Goal: Information Seeking & Learning: Learn about a topic

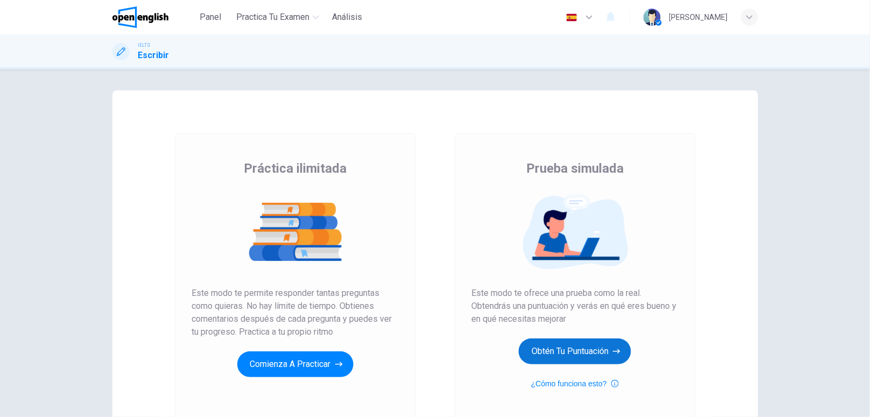
click at [545, 358] on button "Obtén tu puntuación" at bounding box center [575, 352] width 112 height 26
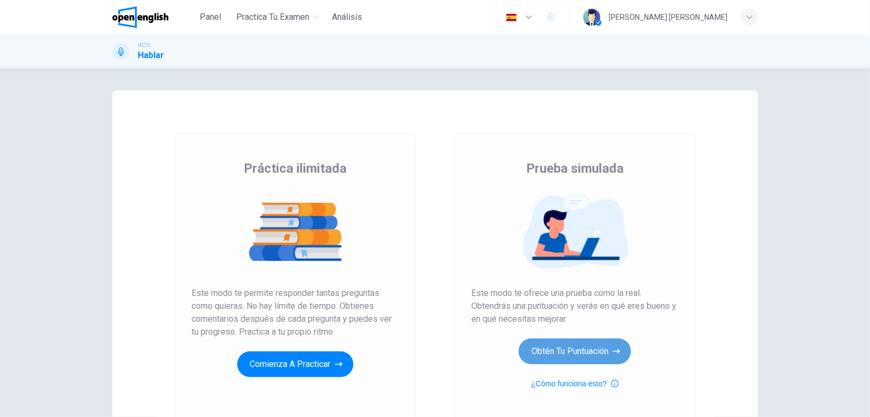
click at [532, 350] on button "Obtén tu puntuación" at bounding box center [575, 352] width 112 height 26
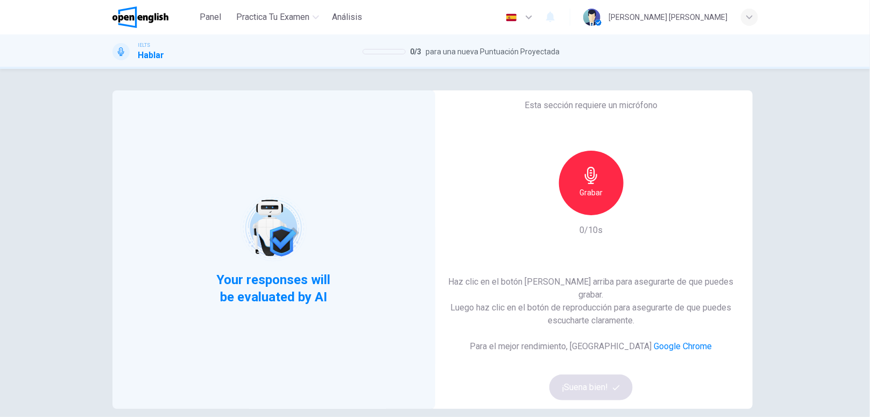
click at [162, 368] on div "Your responses will be evaluated by AI" at bounding box center [273, 249] width 323 height 319
click at [585, 199] on h6 "Grabar" at bounding box center [591, 192] width 23 height 13
drag, startPoint x: 643, startPoint y: 221, endPoint x: 631, endPoint y: 220, distance: 12.4
click at [631, 215] on div "Grabar" at bounding box center [591, 183] width 116 height 65
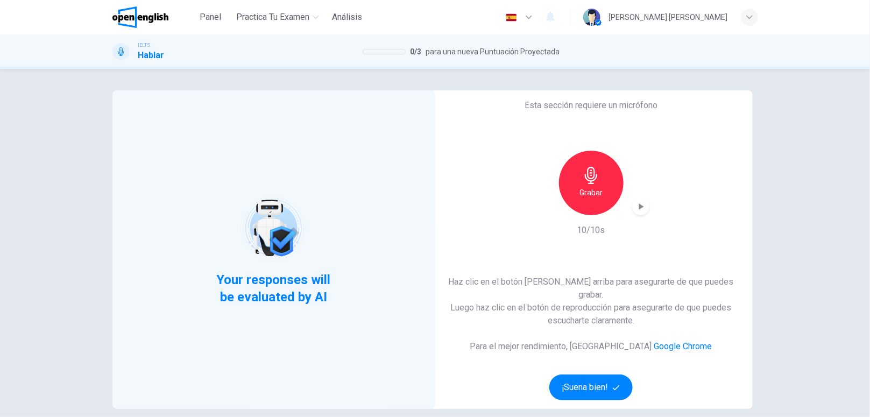
click at [642, 214] on div "Grabar" at bounding box center [591, 183] width 116 height 65
click at [642, 212] on icon "button" at bounding box center [641, 206] width 11 height 11
click at [602, 201] on div "Grabar" at bounding box center [591, 183] width 65 height 65
click at [639, 210] on icon "button" at bounding box center [641, 206] width 5 height 6
click at [606, 375] on button "¡Suena bien!" at bounding box center [592, 388] width 84 height 26
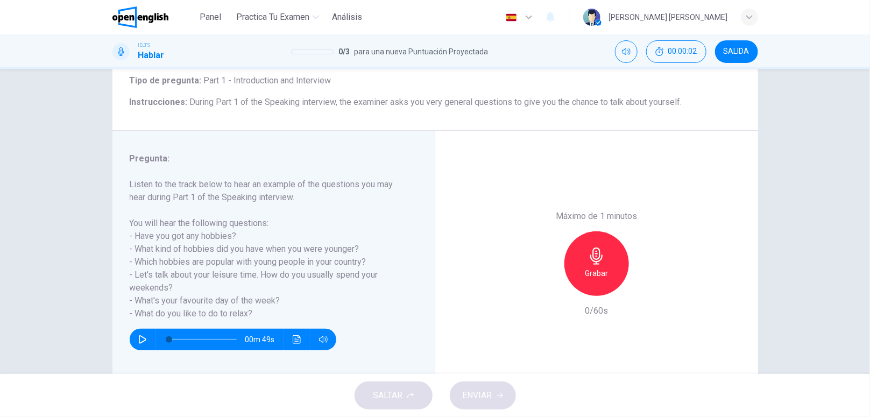
scroll to position [66, 0]
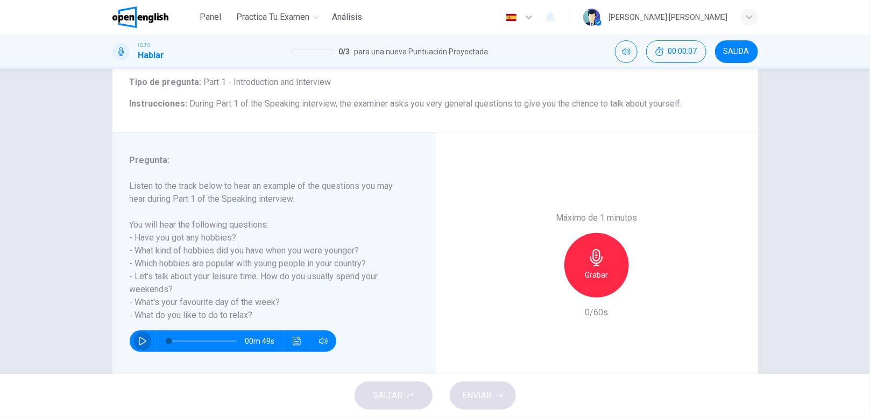
click at [140, 344] on icon "button" at bounding box center [142, 341] width 9 height 9
click at [134, 342] on button "button" at bounding box center [142, 341] width 17 height 22
click at [596, 251] on icon "button" at bounding box center [596, 257] width 12 height 17
click at [534, 286] on div "Máximo de 1 minutos Grabar 5/60s" at bounding box center [596, 265] width 323 height 266
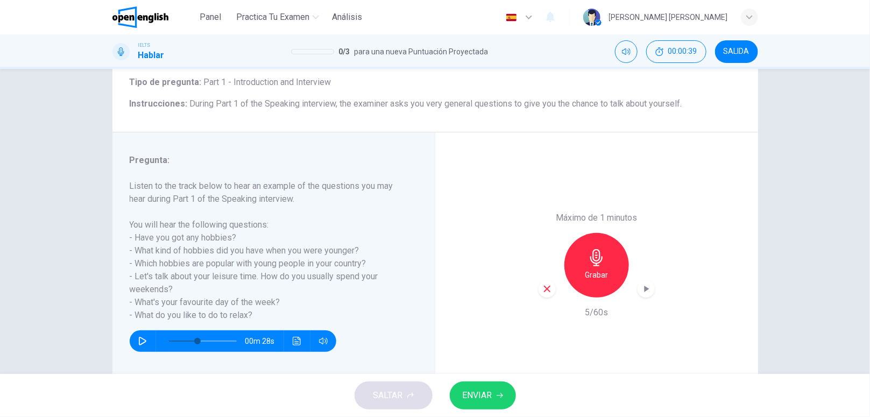
click at [534, 286] on div "Máximo de 1 minutos Grabar 5/60s" at bounding box center [596, 265] width 323 height 266
drag, startPoint x: 534, startPoint y: 286, endPoint x: 539, endPoint y: 288, distance: 6.0
click at [539, 288] on div "Máximo de 1 minutos Grabar 5/60s" at bounding box center [596, 265] width 323 height 266
click at [543, 288] on icon "button" at bounding box center [548, 289] width 10 height 10
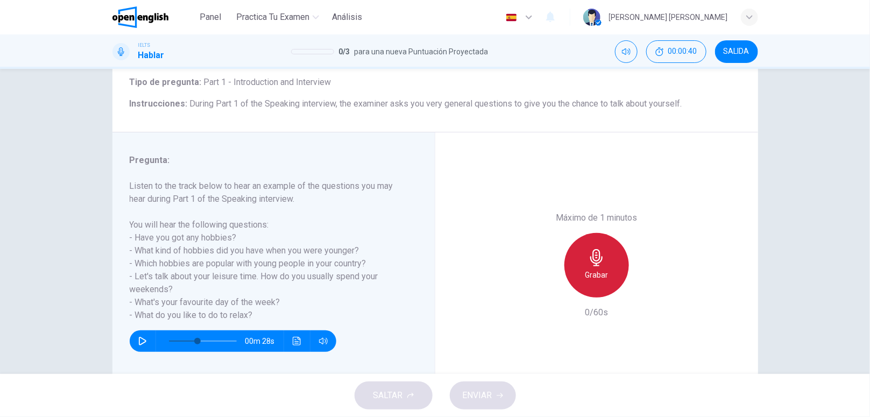
click at [585, 278] on h6 "Grabar" at bounding box center [596, 275] width 23 height 13
click at [583, 278] on h6 "Detener" at bounding box center [596, 275] width 27 height 13
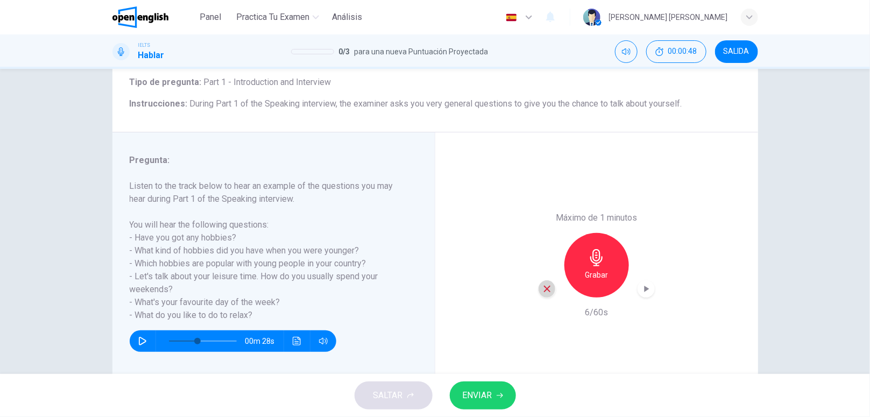
click at [546, 288] on icon "button" at bounding box center [548, 289] width 10 height 10
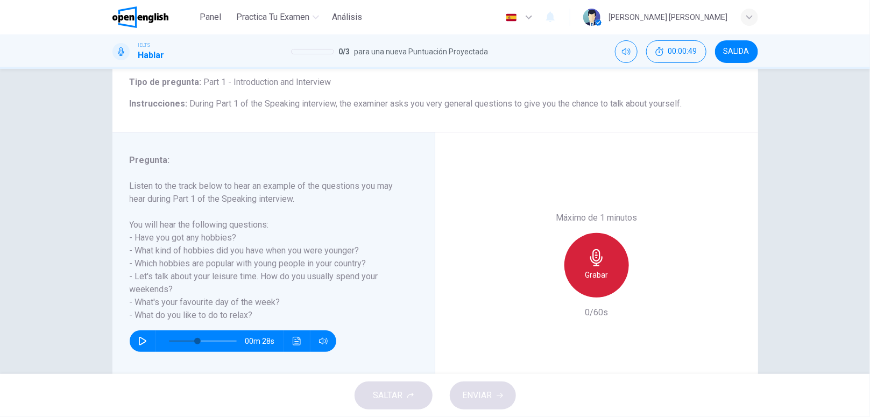
click at [585, 281] on div "Grabar" at bounding box center [597, 265] width 65 height 65
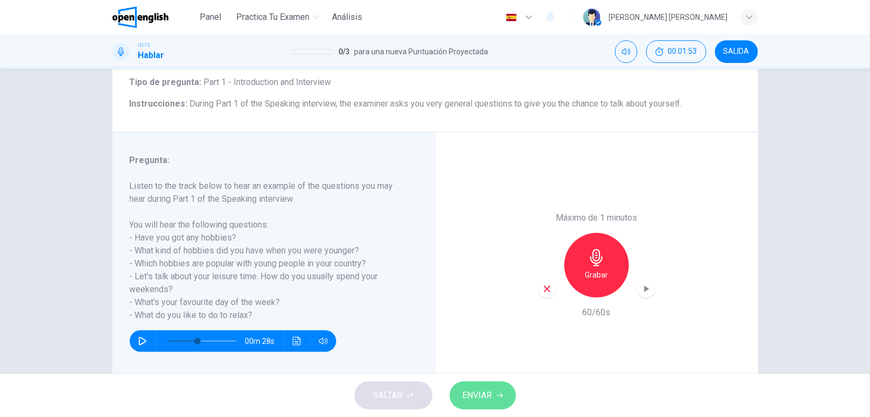
click at [488, 396] on span "ENVIAR" at bounding box center [478, 395] width 30 height 15
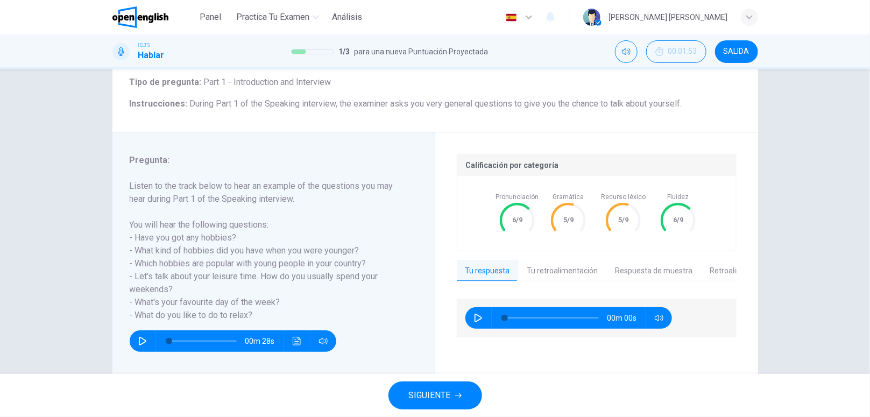
type input "*"
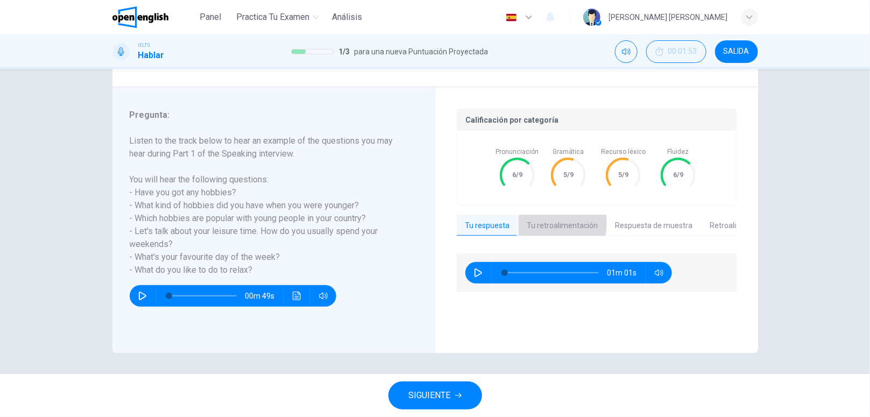
click at [547, 221] on button "Tu retroalimentación" at bounding box center [563, 226] width 88 height 23
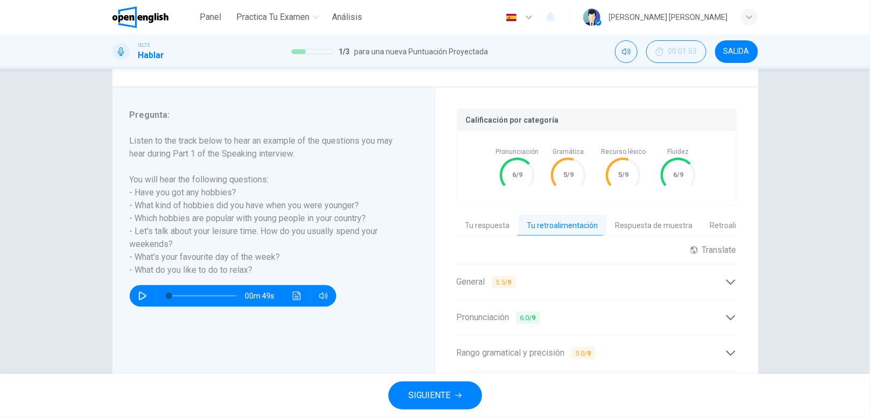
click at [821, 177] on div "Pregunta 1 Tipo de pregunta : Part 1 - Introduction and Interview Instrucciones…" at bounding box center [435, 221] width 870 height 305
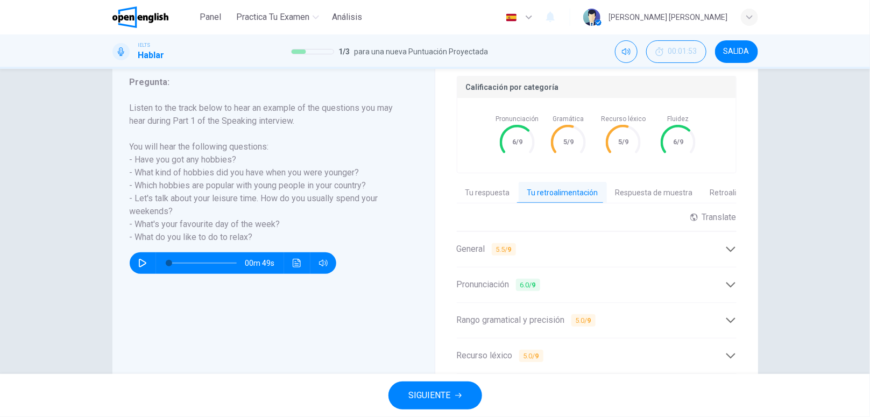
scroll to position [142, 0]
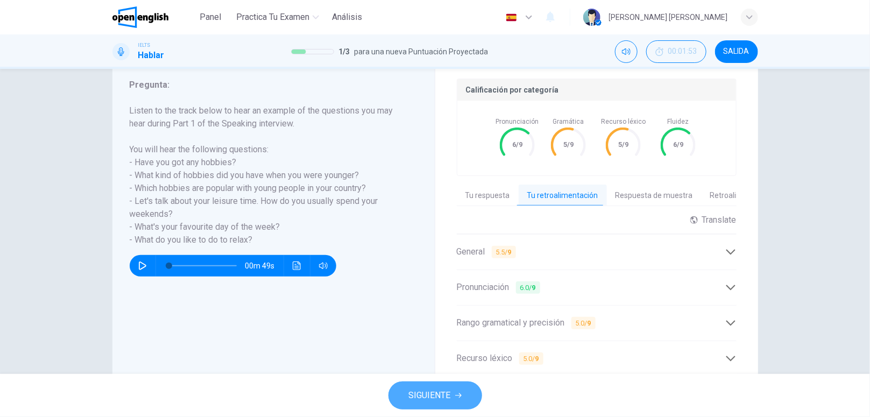
click at [434, 401] on span "SIGUIENTE" at bounding box center [430, 395] width 42 height 15
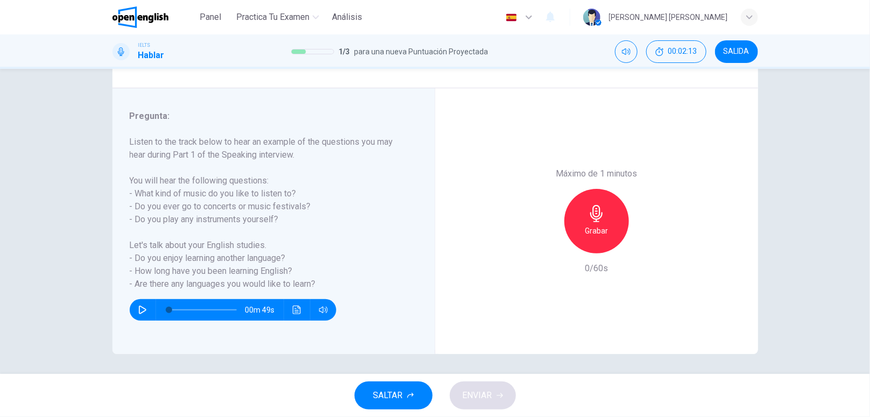
scroll to position [111, 0]
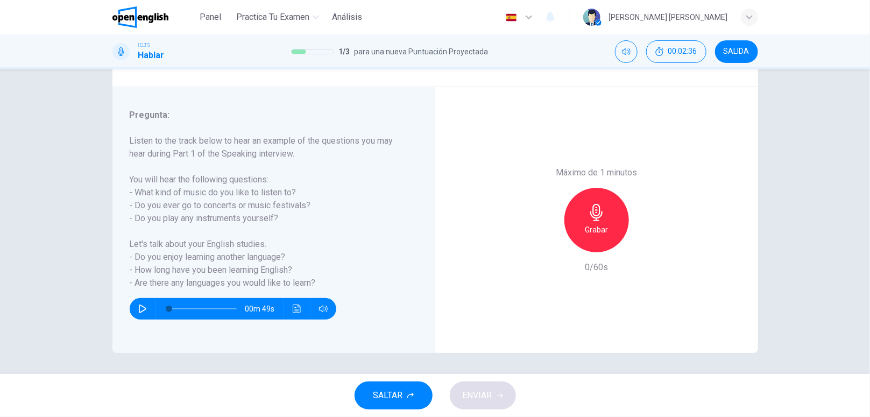
click at [593, 233] on h6 "Grabar" at bounding box center [596, 229] width 23 height 13
click at [458, 396] on button "ENVIAR" at bounding box center [483, 396] width 66 height 28
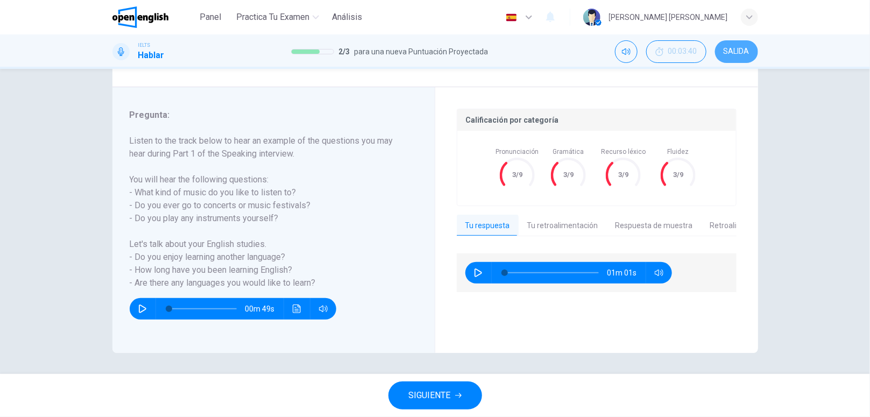
click at [728, 48] on span "SALIDA" at bounding box center [737, 51] width 26 height 9
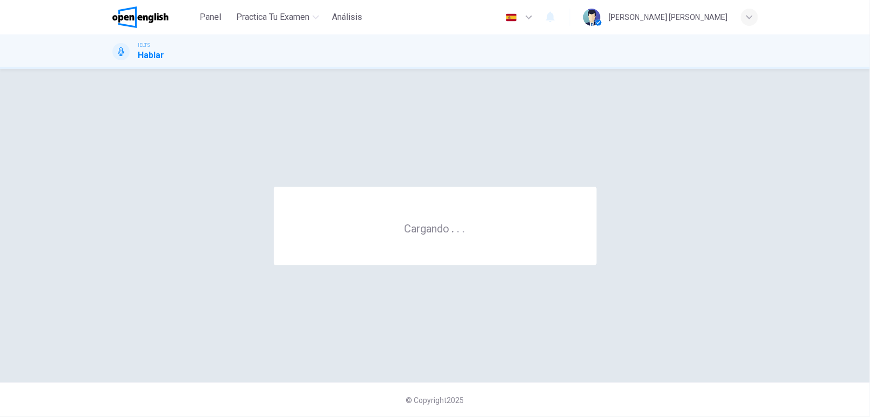
scroll to position [0, 0]
